Goal: Task Accomplishment & Management: Manage account settings

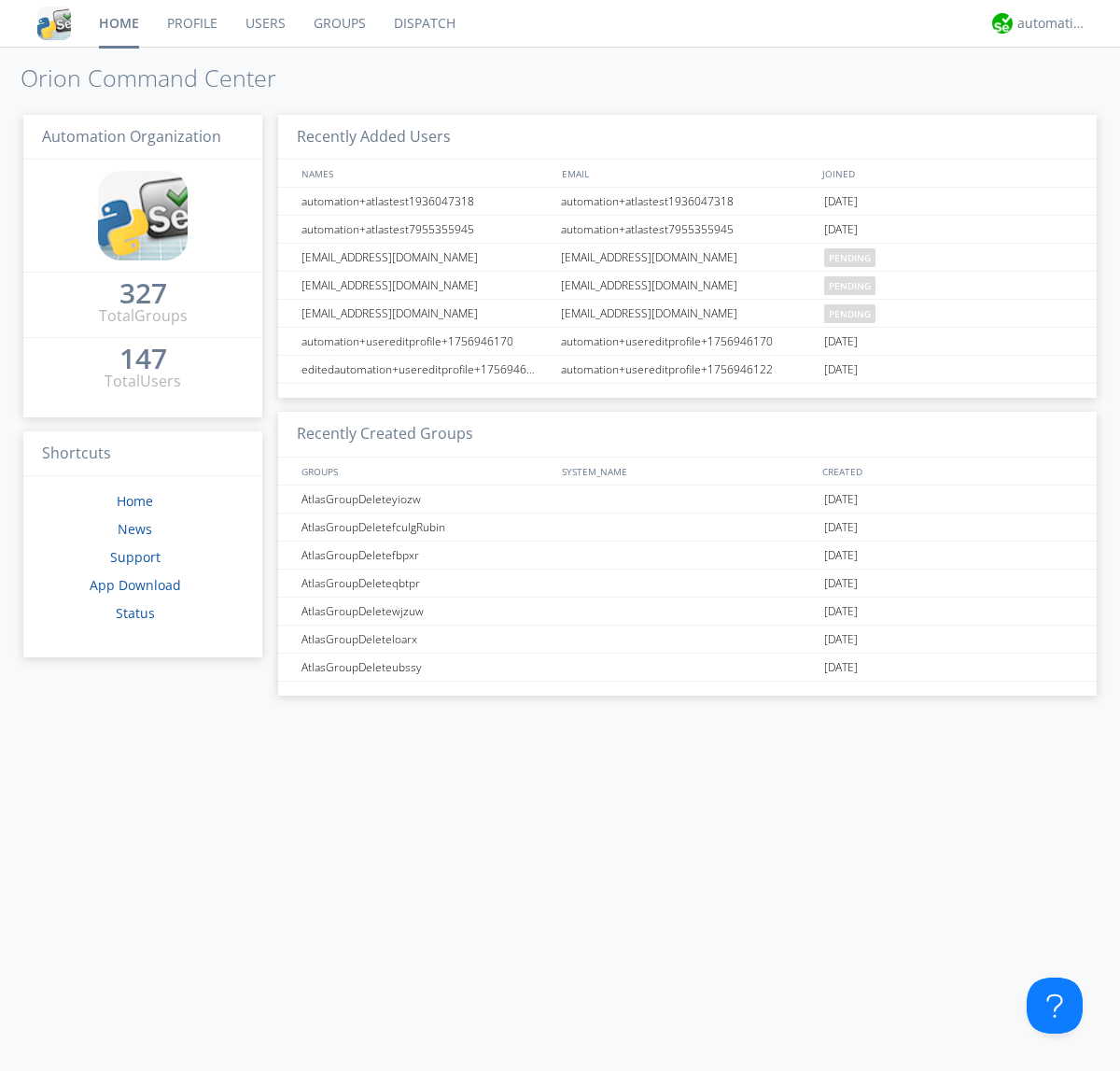
click at [264, 24] on link "Users" at bounding box center [266, 23] width 68 height 46
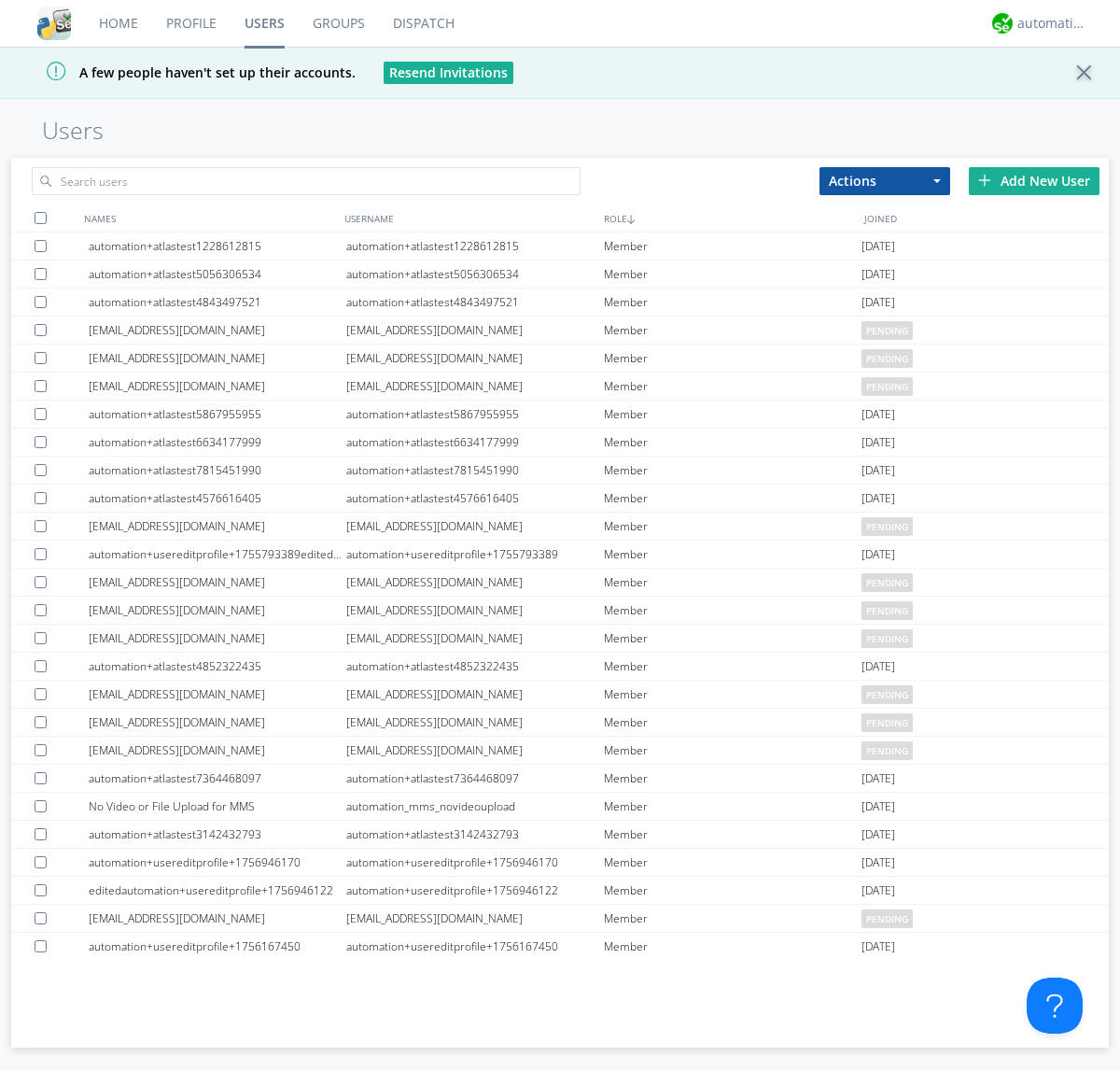
click at [1034, 180] on div "Add New User" at bounding box center [1034, 181] width 131 height 28
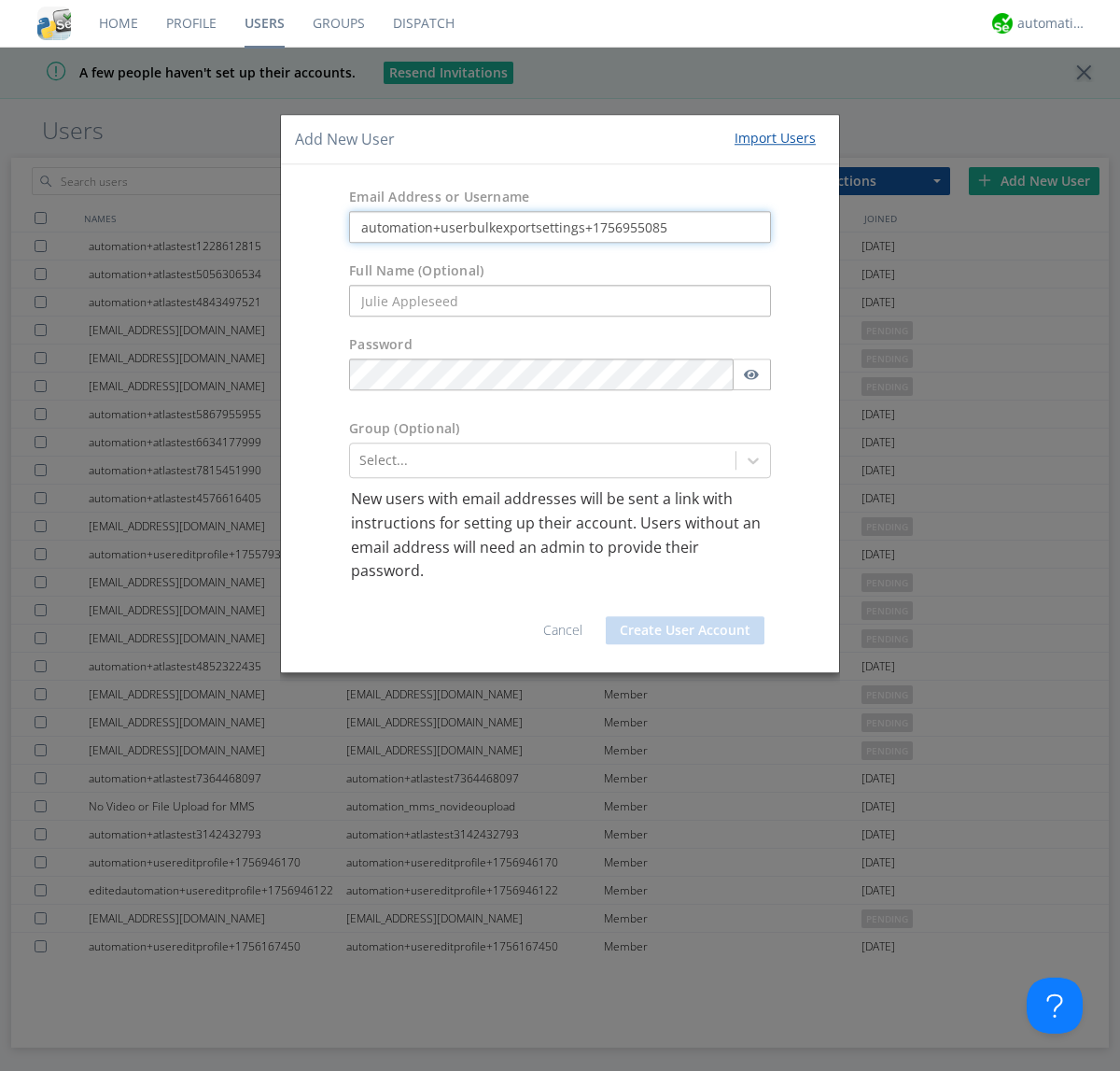
type input "automation+userbulkexportsettings+1756955085"
click at [685, 630] on button "Create User Account" at bounding box center [685, 631] width 159 height 28
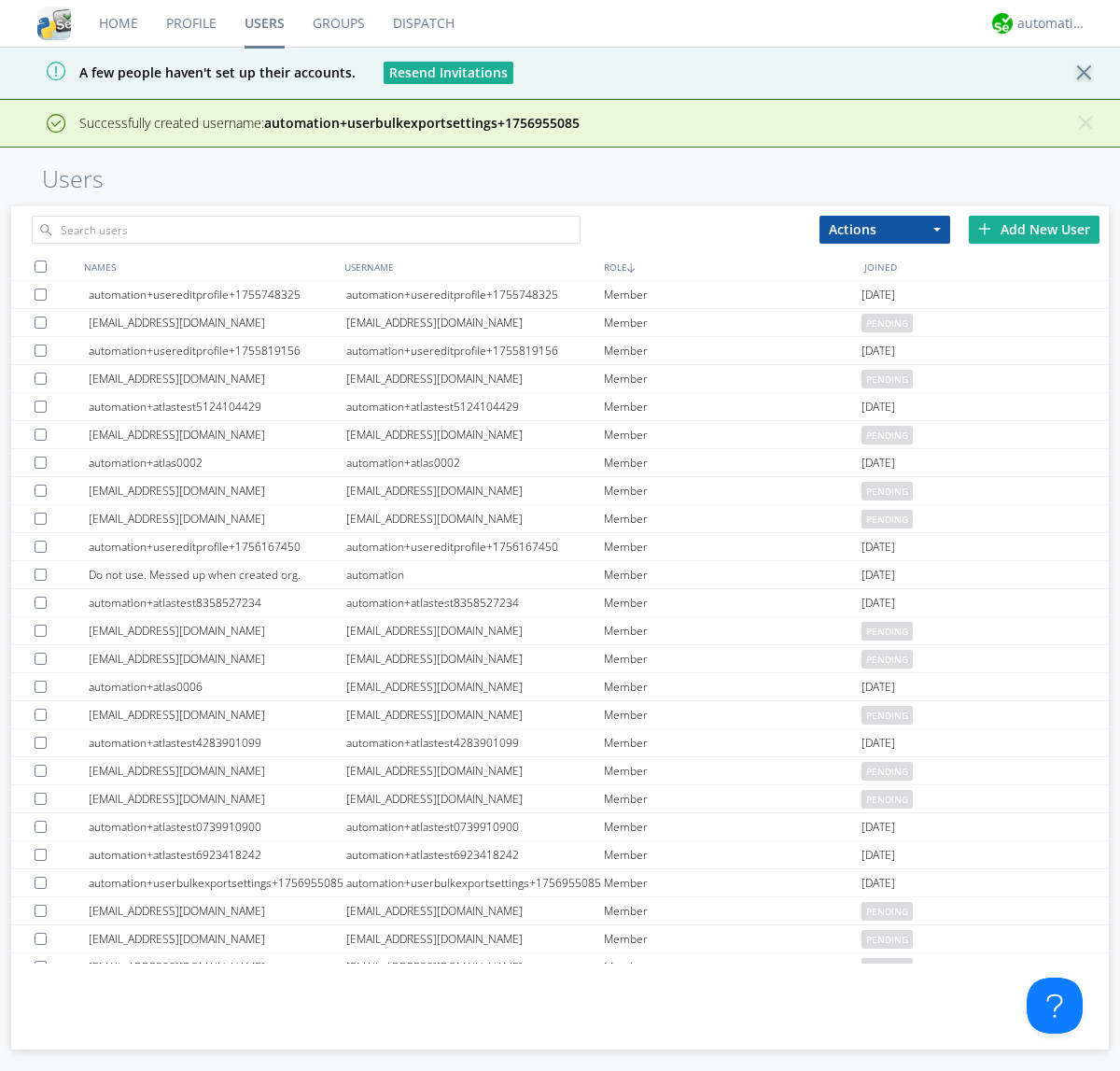
click at [1034, 229] on div "Add New User" at bounding box center [1034, 230] width 131 height 28
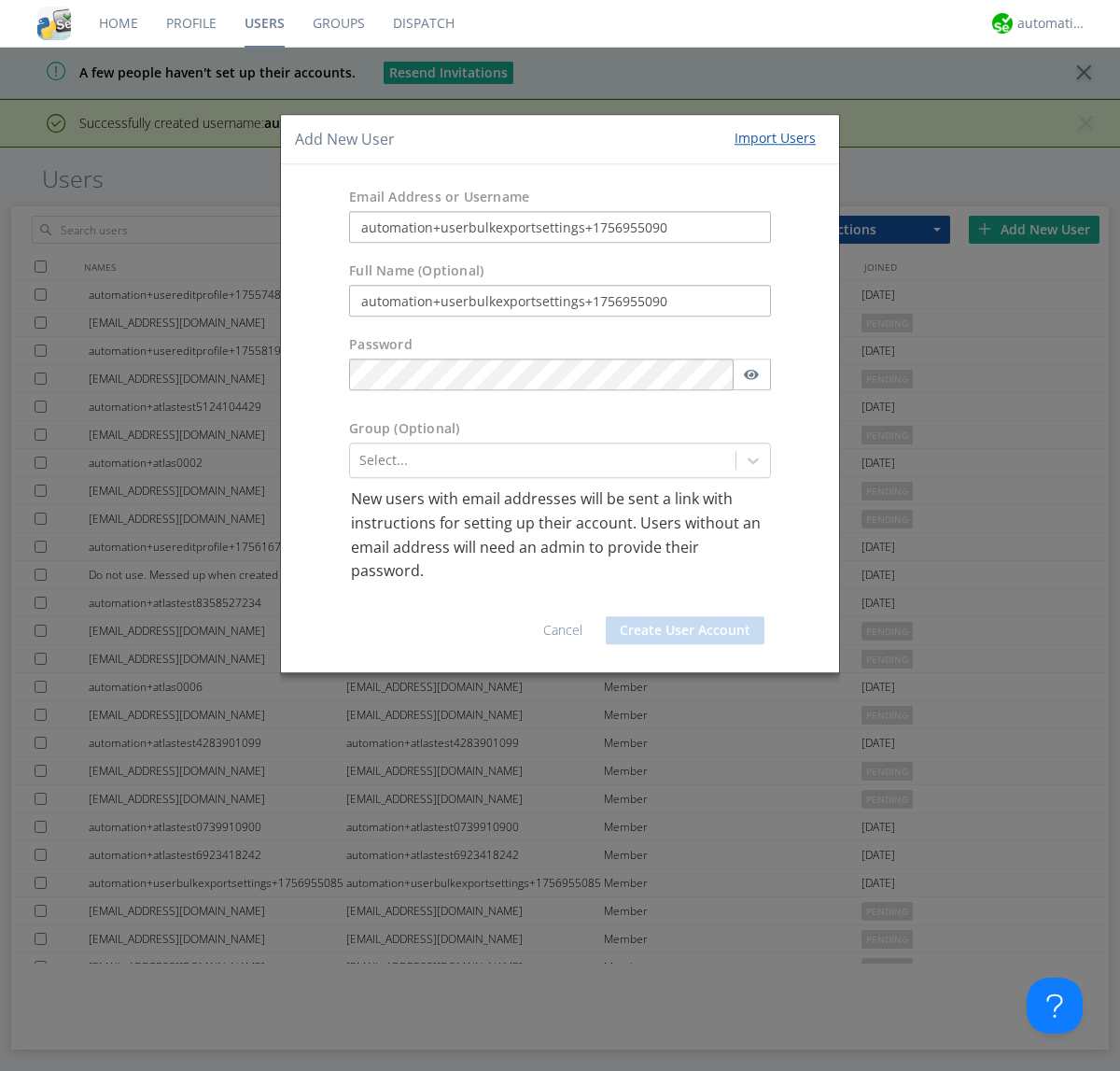
type input "automation+userbulkexportsettings+1756955090"
click at [685, 630] on button "Create User Account" at bounding box center [685, 631] width 159 height 28
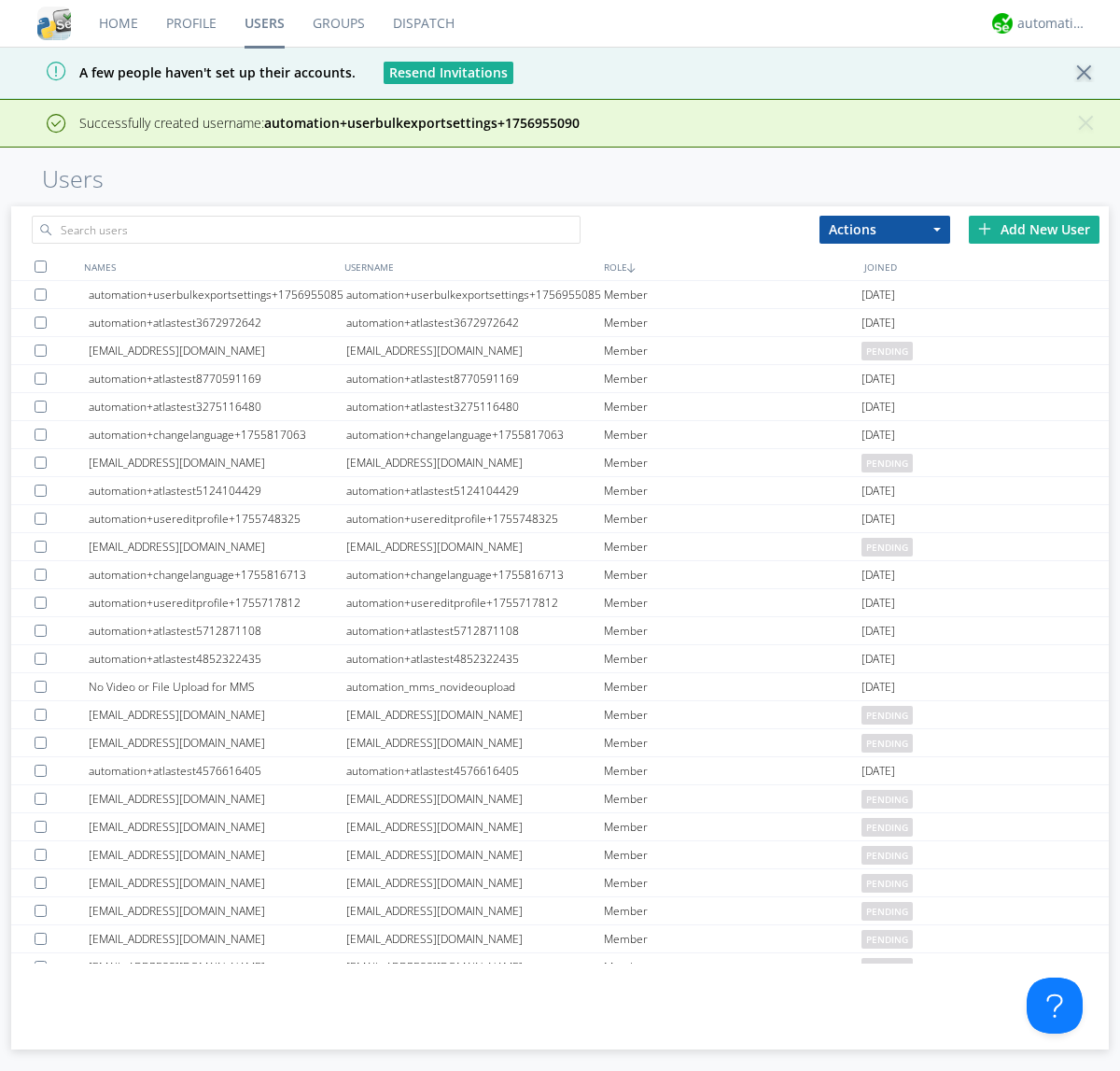
click at [1034, 229] on div "Add New User" at bounding box center [1034, 230] width 131 height 28
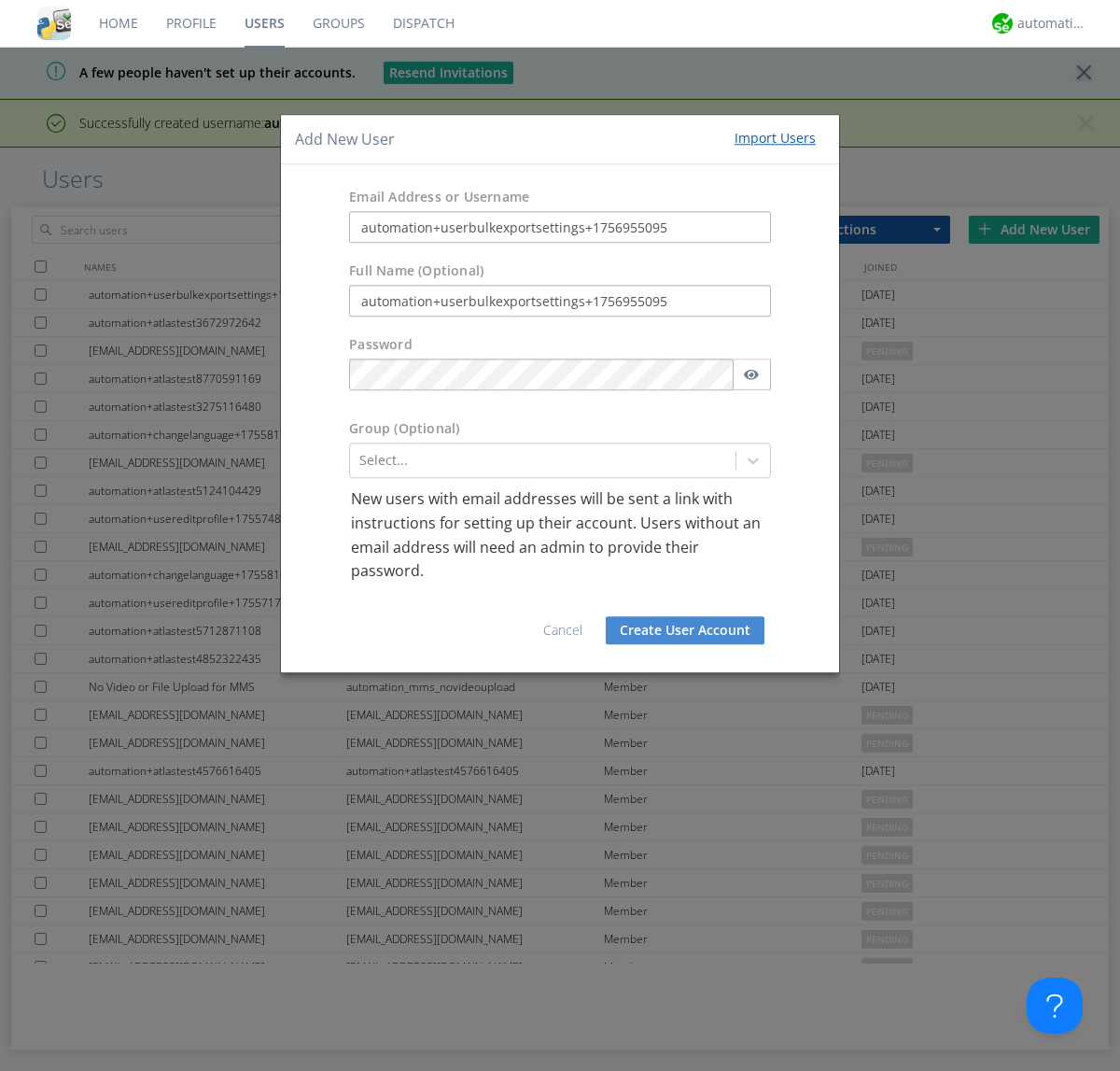
click at [685, 630] on button "Create User Account" at bounding box center [685, 631] width 159 height 28
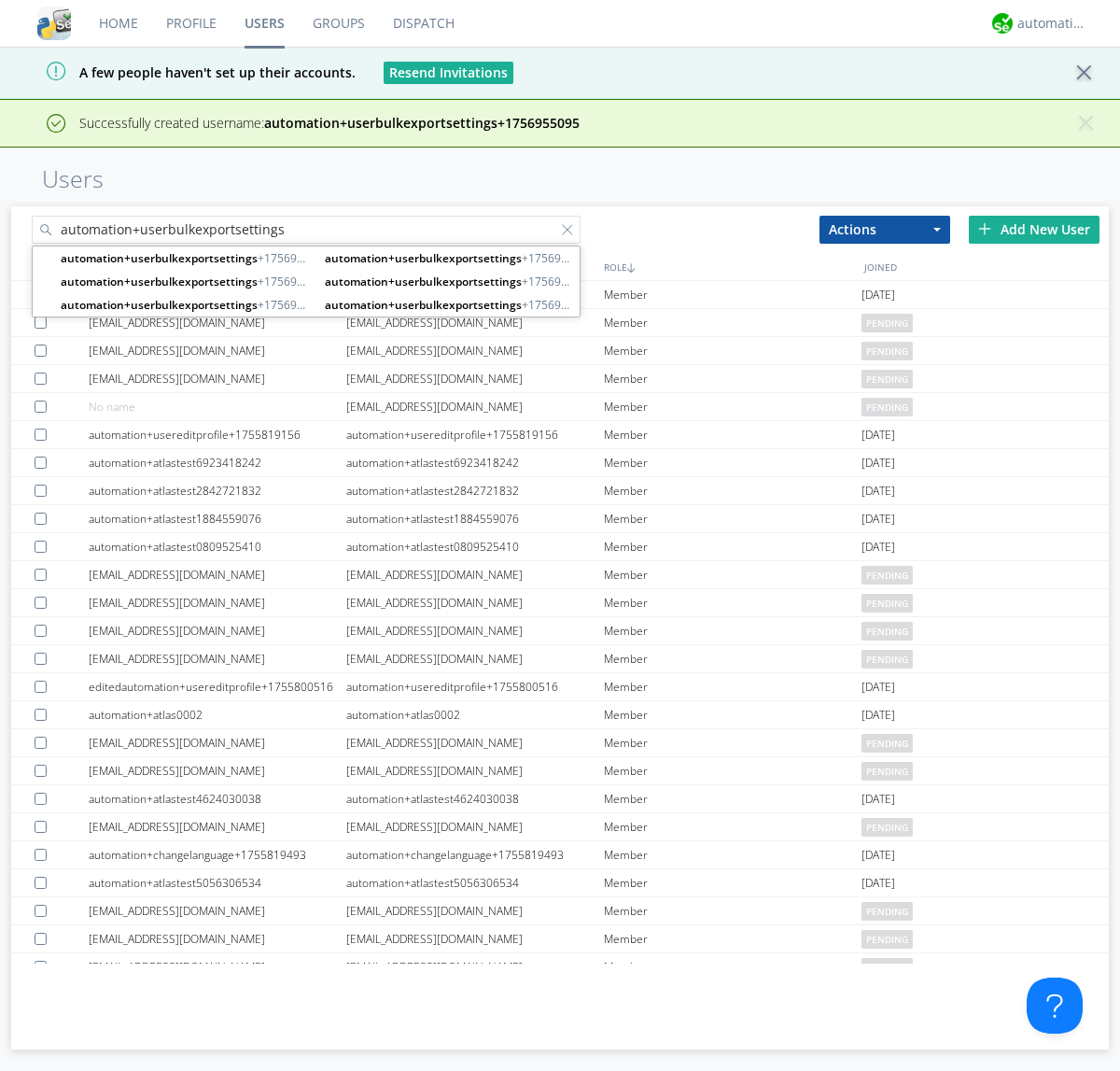
type input "automation+userbulkexportsettings"
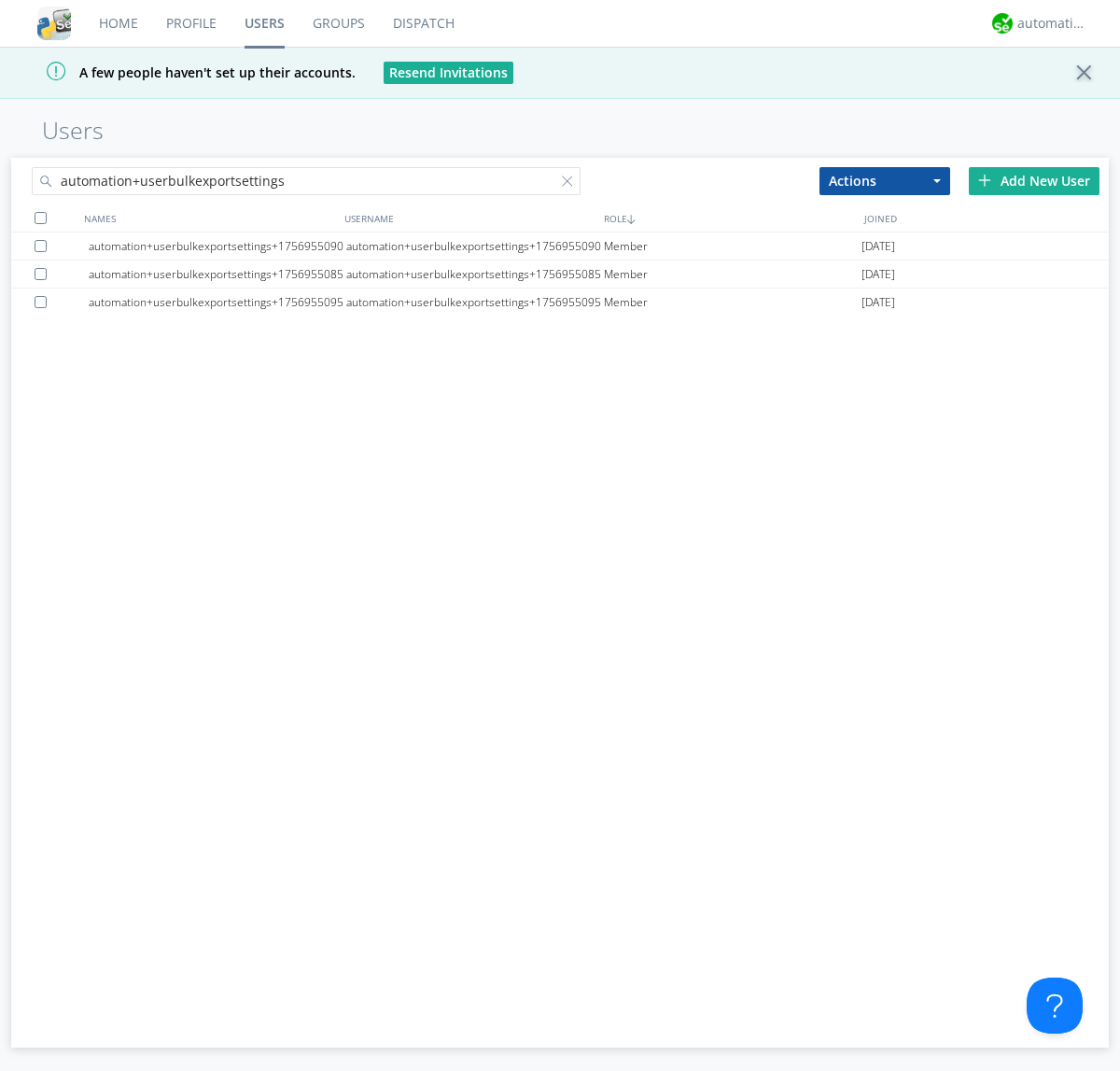
click at [40, 218] on div at bounding box center [40, 218] width 12 height 12
click at [885, 180] on button "Actions" at bounding box center [885, 181] width 131 height 28
click at [0, 0] on link "Export Users" at bounding box center [0, 0] width 0 height 0
click at [571, 184] on div at bounding box center [572, 185] width 19 height 19
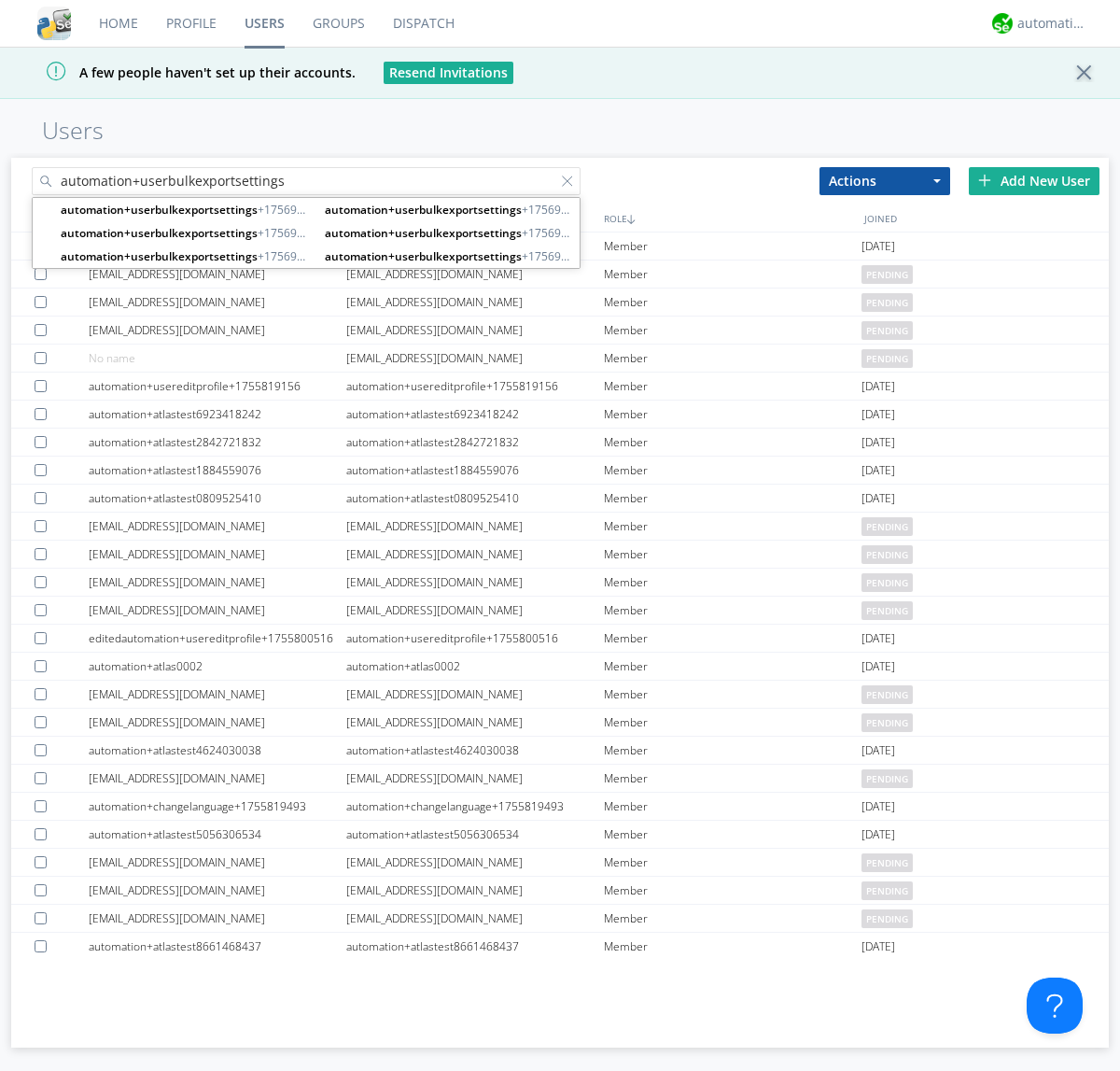
type input "automation+userbulkexportsettings"
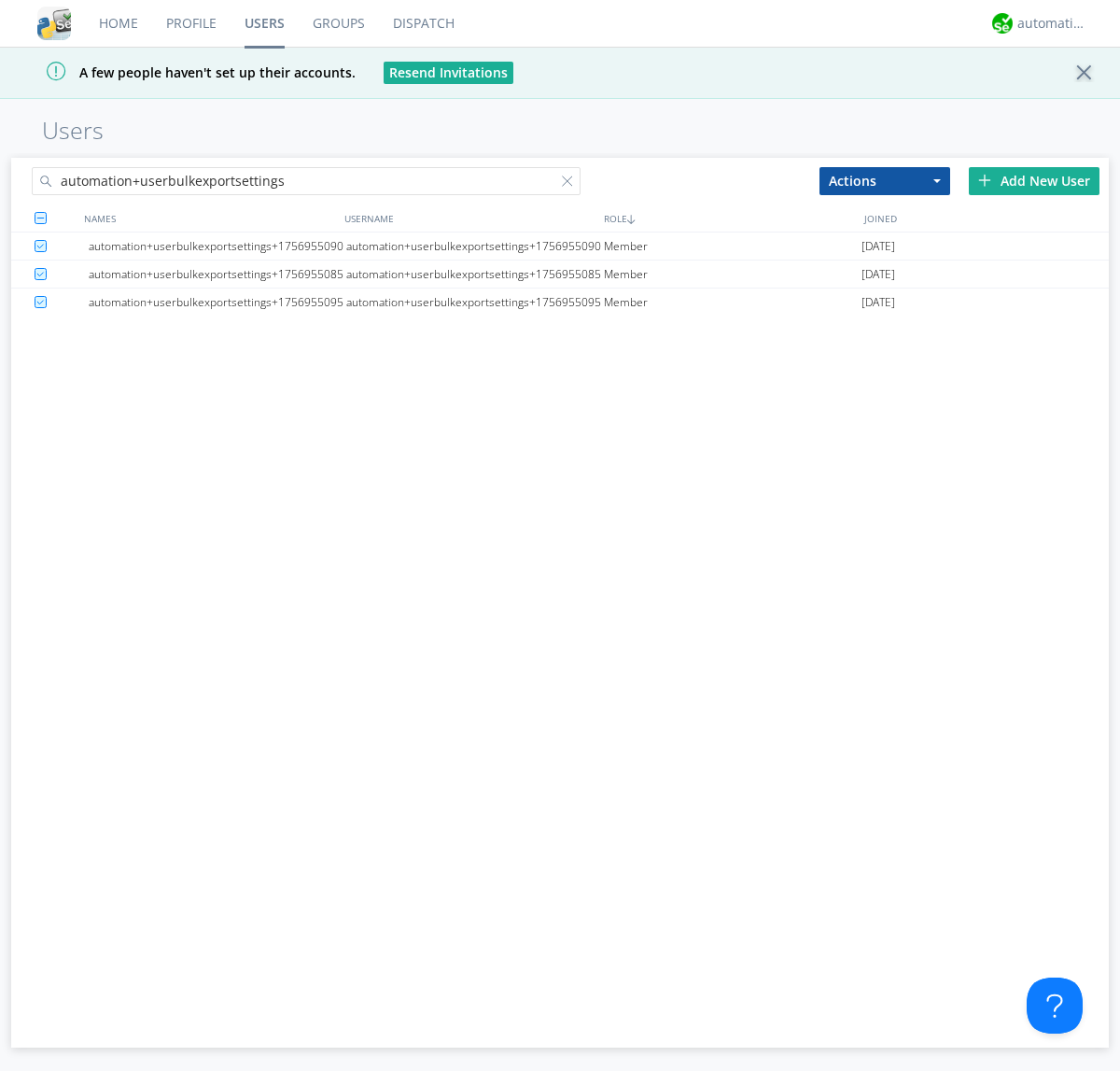
click at [885, 180] on button "Actions" at bounding box center [885, 181] width 131 height 28
click at [0, 0] on link "Delete User" at bounding box center [0, 0] width 0 height 0
